Goal: Transaction & Acquisition: Purchase product/service

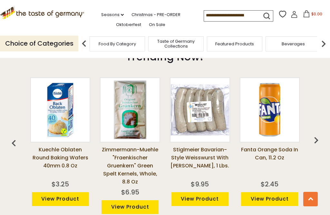
click at [177, 203] on link "View Product" at bounding box center [199, 199] width 57 height 14
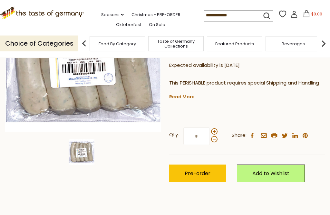
scroll to position [114, 0]
click at [186, 95] on link "Read More" at bounding box center [181, 97] width 25 height 6
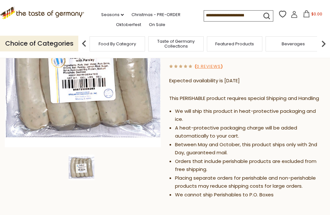
scroll to position [96, 0]
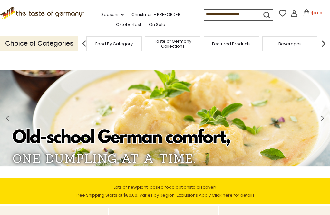
click at [100, 43] on div "Food By Category" at bounding box center [113, 43] width 55 height 15
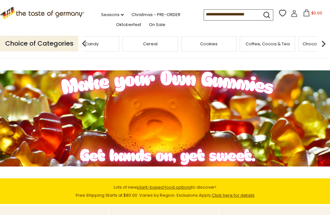
click at [178, 45] on div "Cereal" at bounding box center [149, 43] width 55 height 15
click at [328, 40] on img at bounding box center [323, 43] width 13 height 13
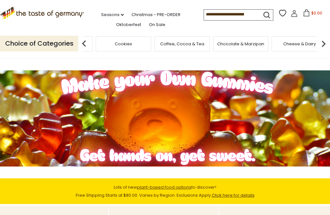
click at [329, 40] on img at bounding box center [323, 43] width 13 height 13
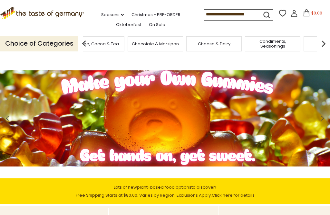
click at [329, 42] on img at bounding box center [323, 43] width 13 height 13
click at [117, 37] on div "Fish" at bounding box center [89, 43] width 55 height 15
click at [204, 14] on input at bounding box center [231, 14] width 54 height 9
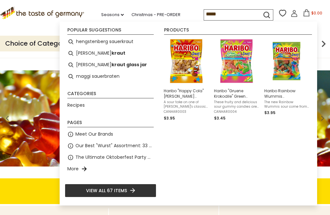
click at [88, 54] on li "sauer kraut" at bounding box center [110, 54] width 91 height 12
type input "**********"
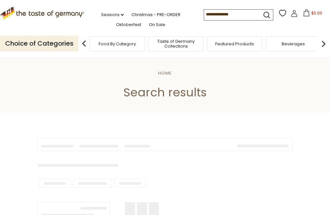
type input "**********"
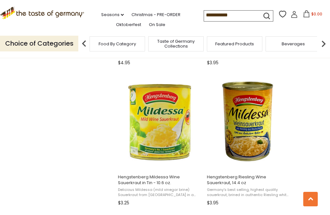
scroll to position [666, 0]
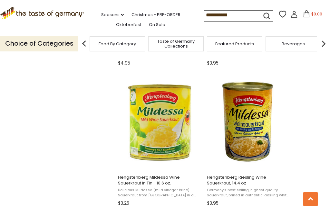
click at [282, 67] on span "Hengstenberg Mildessa Sauerkraut in Pouch - 14 oz. The very best Sauerkraut ava…" at bounding box center [248, 49] width 85 height 39
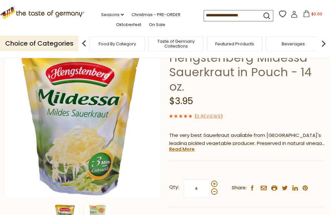
scroll to position [49, 0]
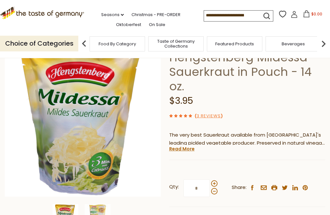
click at [200, 189] on input "*" at bounding box center [196, 189] width 26 height 18
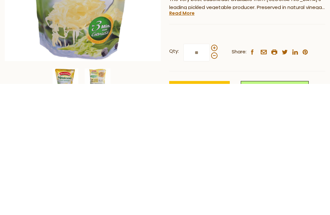
type input "**"
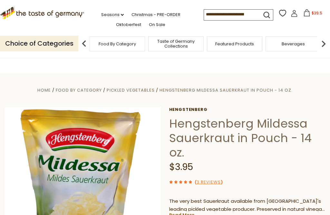
scroll to position [0, 0]
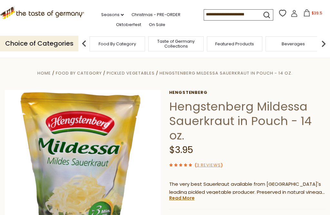
click at [239, 37] on div "Featured Products" at bounding box center [234, 43] width 55 height 15
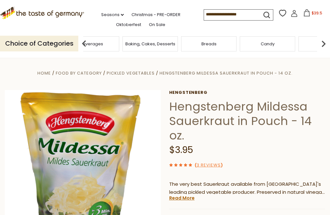
click at [298, 41] on div "Cereal" at bounding box center [325, 43] width 55 height 15
click at [215, 10] on input at bounding box center [231, 14] width 54 height 9
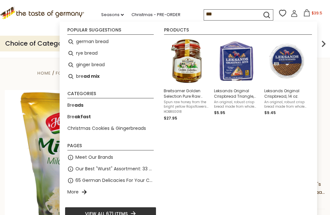
click at [82, 39] on li "german bread" at bounding box center [110, 42] width 91 height 12
type input "**********"
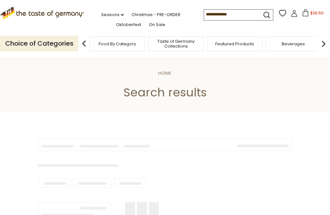
type input "**********"
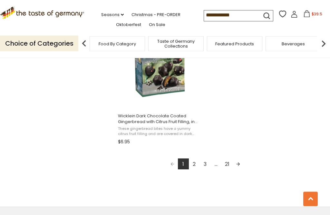
scroll to position [1152, 0]
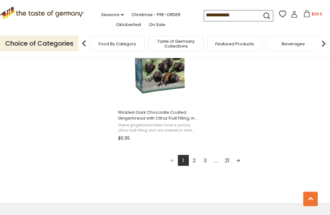
click at [195, 162] on link "2" at bounding box center [194, 160] width 11 height 11
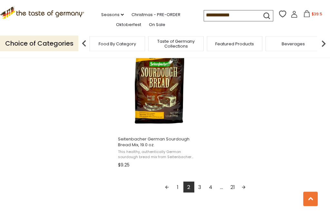
scroll to position [1141, 0]
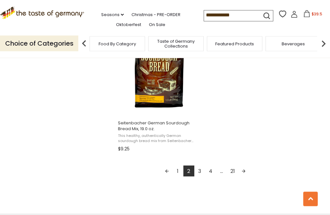
click at [200, 173] on link "3" at bounding box center [199, 171] width 11 height 11
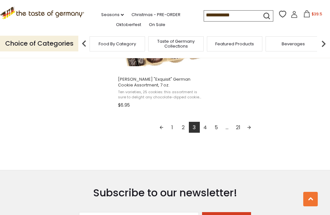
scroll to position [1193, 0]
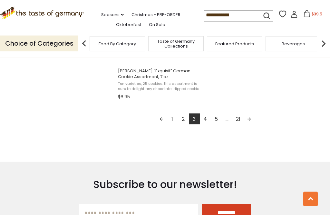
click at [207, 121] on link "4" at bounding box center [205, 119] width 11 height 11
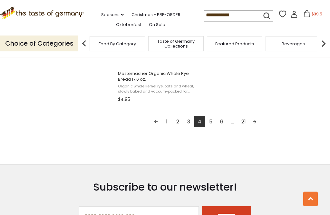
scroll to position [1200, 0]
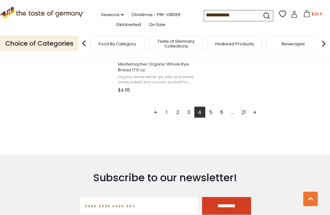
click at [213, 112] on link "5" at bounding box center [210, 112] width 11 height 11
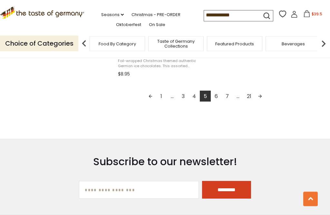
scroll to position [1225, 0]
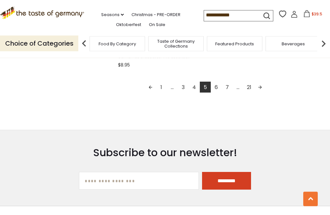
click at [219, 87] on link "6" at bounding box center [215, 87] width 11 height 11
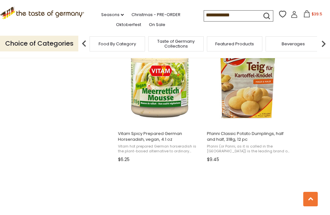
scroll to position [568, 0]
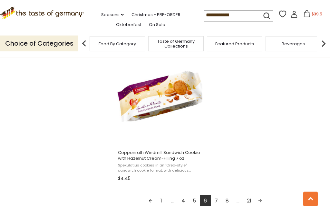
click at [217, 199] on link "7" at bounding box center [215, 201] width 11 height 11
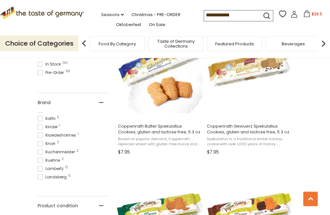
scroll to position [163, 0]
click at [54, 177] on span "Landsberg 5" at bounding box center [53, 178] width 31 height 6
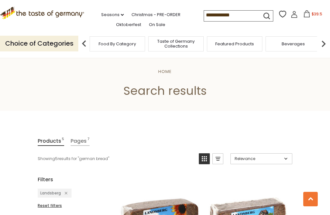
scroll to position [163, 0]
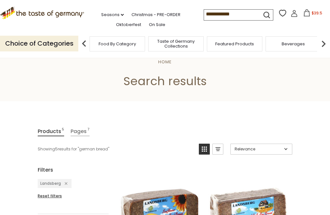
scroll to position [229, 0]
